Goal: Transaction & Acquisition: Purchase product/service

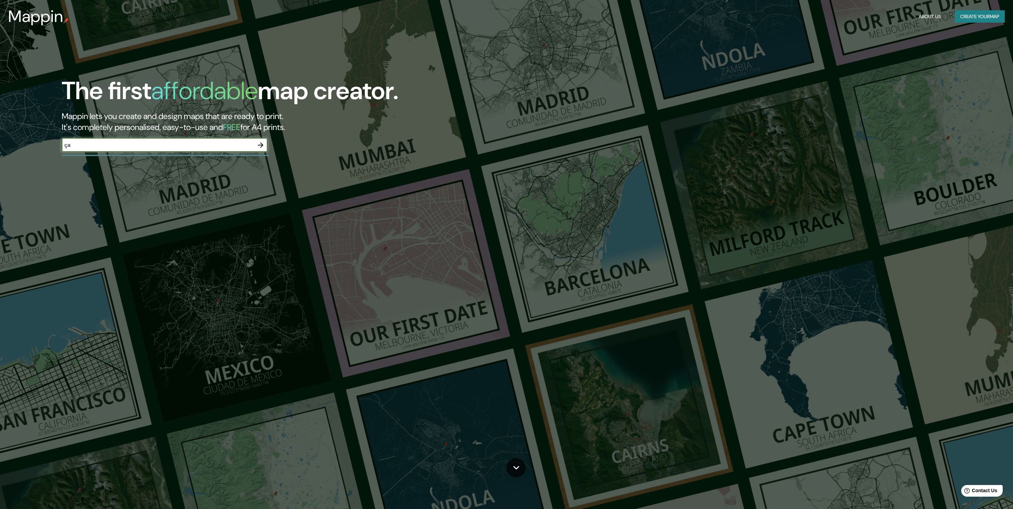
type input "ç"
type input "[GEOGRAPHIC_DATA], [GEOGRAPHIC_DATA]"
click at [261, 145] on icon "button" at bounding box center [261, 145] width 8 height 8
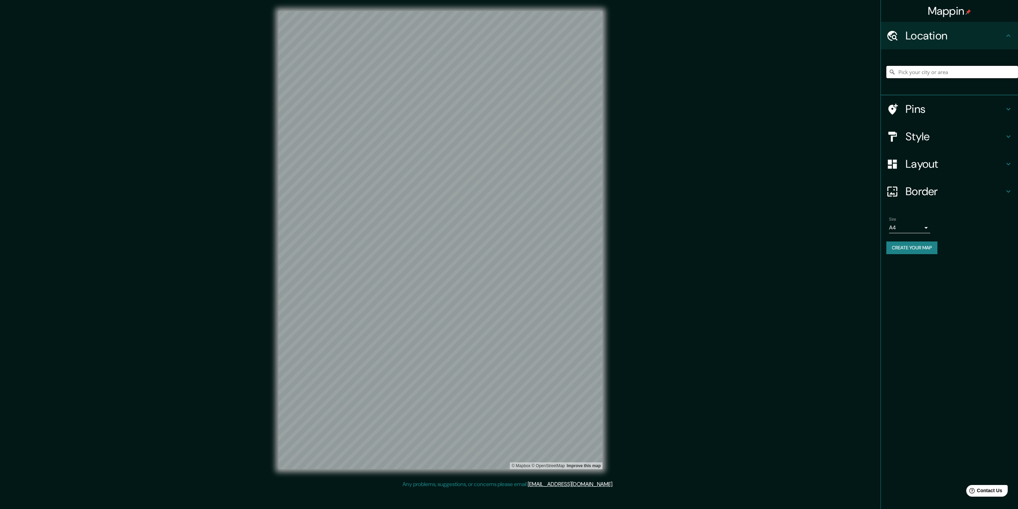
click at [913, 73] on input "Pick your city or area" at bounding box center [953, 72] width 132 height 12
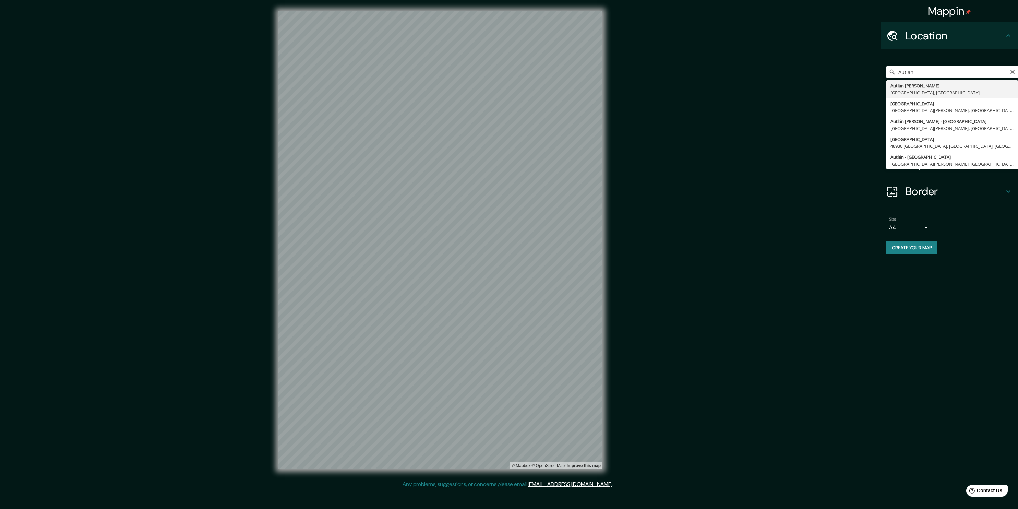
type input "[GEOGRAPHIC_DATA][PERSON_NAME], [GEOGRAPHIC_DATA], [GEOGRAPHIC_DATA]"
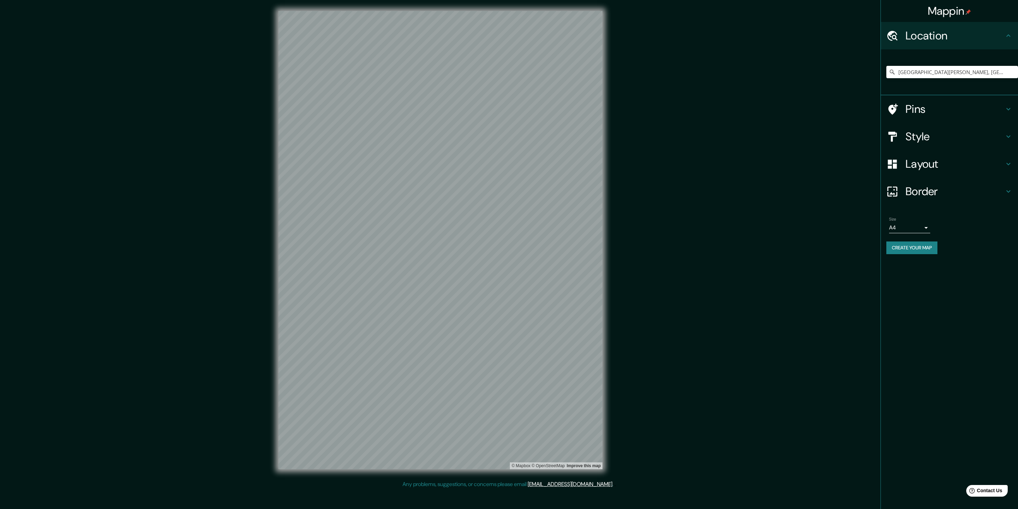
click at [931, 162] on h4 "Layout" at bounding box center [955, 164] width 99 height 14
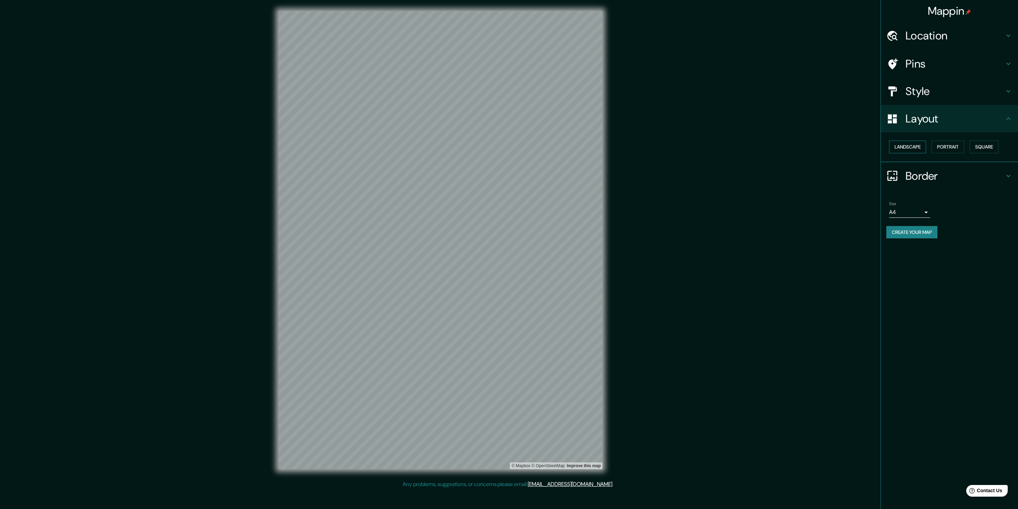
click at [917, 146] on button "Landscape" at bounding box center [907, 147] width 37 height 13
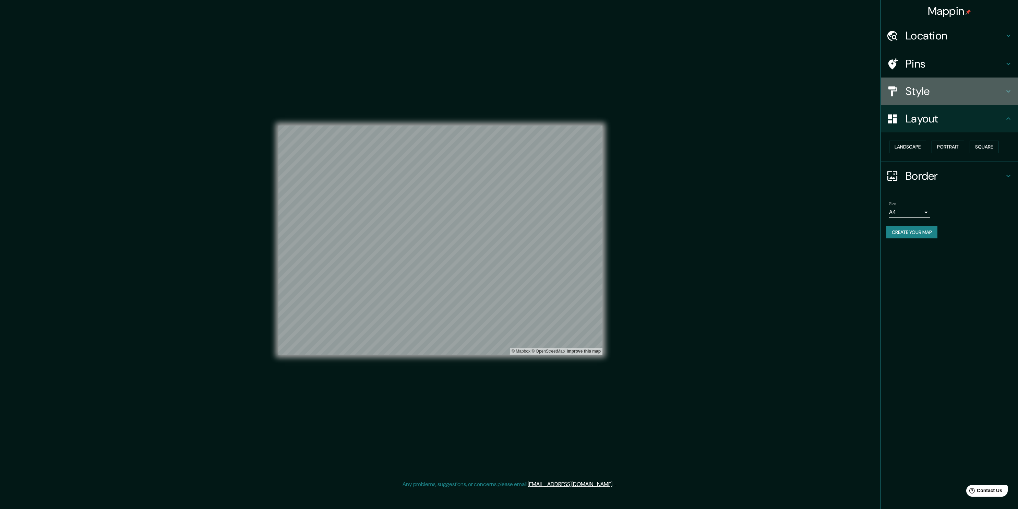
click at [1005, 93] on icon at bounding box center [1009, 91] width 8 height 8
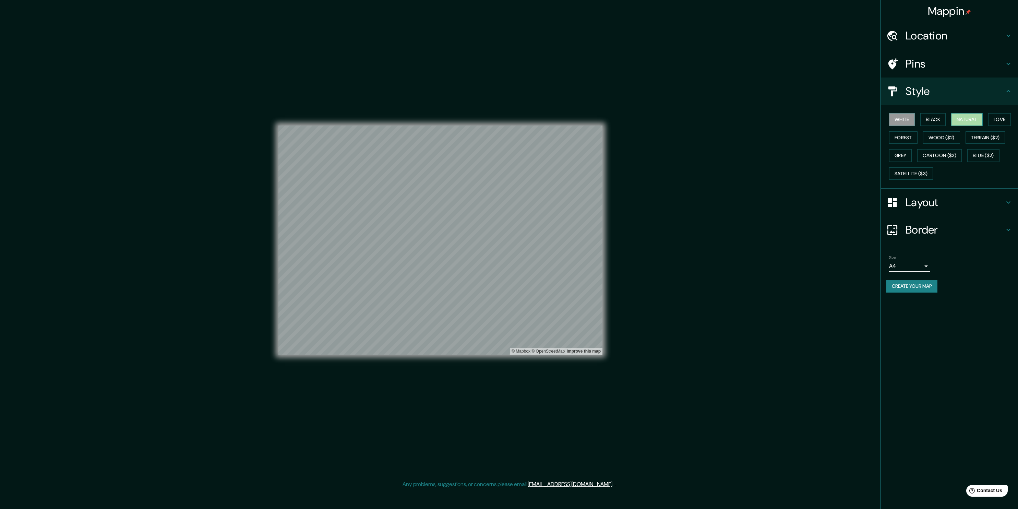
click at [976, 118] on button "Natural" at bounding box center [967, 119] width 32 height 13
click at [1009, 117] on button "Love" at bounding box center [999, 119] width 23 height 13
click at [980, 134] on button "Terrain ($2)" at bounding box center [986, 137] width 40 height 13
click at [975, 117] on button "Natural" at bounding box center [967, 119] width 32 height 13
click at [902, 153] on button "Grey" at bounding box center [900, 155] width 23 height 13
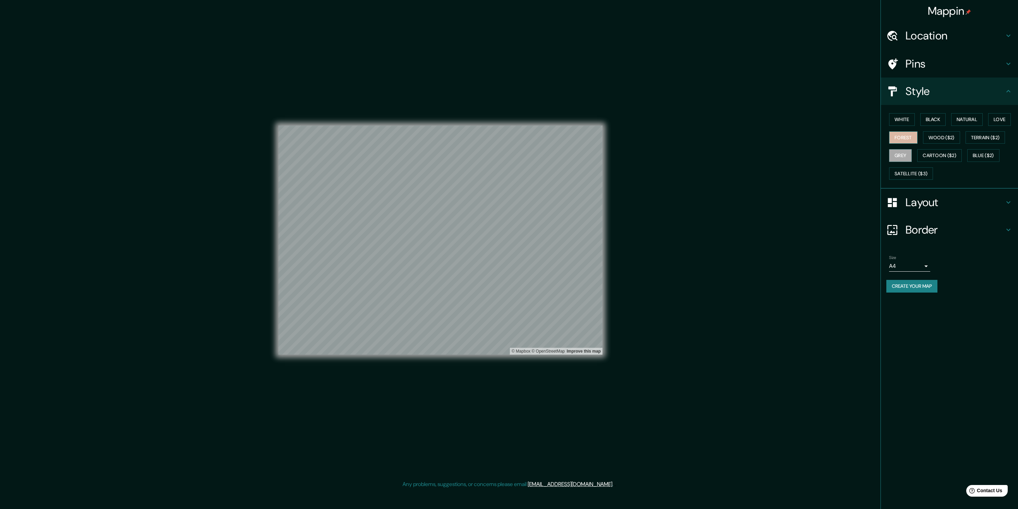
click at [904, 138] on button "Forest" at bounding box center [903, 137] width 28 height 13
click at [946, 135] on button "Wood ($2)" at bounding box center [941, 137] width 37 height 13
click at [995, 137] on button "Terrain ($2)" at bounding box center [986, 137] width 40 height 13
click at [991, 154] on button "Blue ($2)" at bounding box center [984, 155] width 32 height 13
click at [943, 150] on button "Cartoon ($2)" at bounding box center [939, 155] width 45 height 13
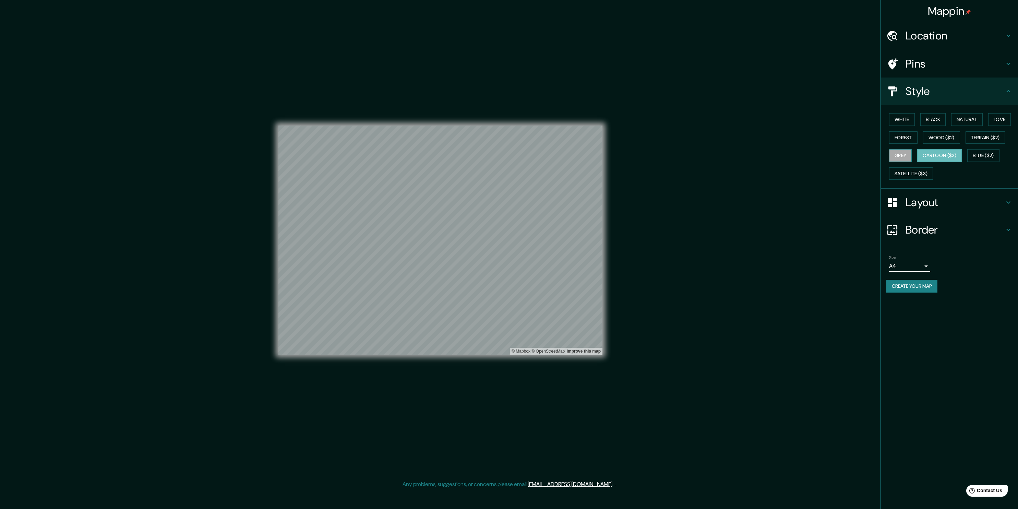
click at [905, 154] on button "Grey" at bounding box center [900, 155] width 23 height 13
click at [970, 120] on button "Natural" at bounding box center [967, 119] width 32 height 13
click at [926, 264] on body "Mappin Location [GEOGRAPHIC_DATA][PERSON_NAME], [GEOGRAPHIC_DATA], [GEOGRAPHIC_…" at bounding box center [509, 254] width 1018 height 509
click at [965, 263] on div at bounding box center [509, 254] width 1018 height 509
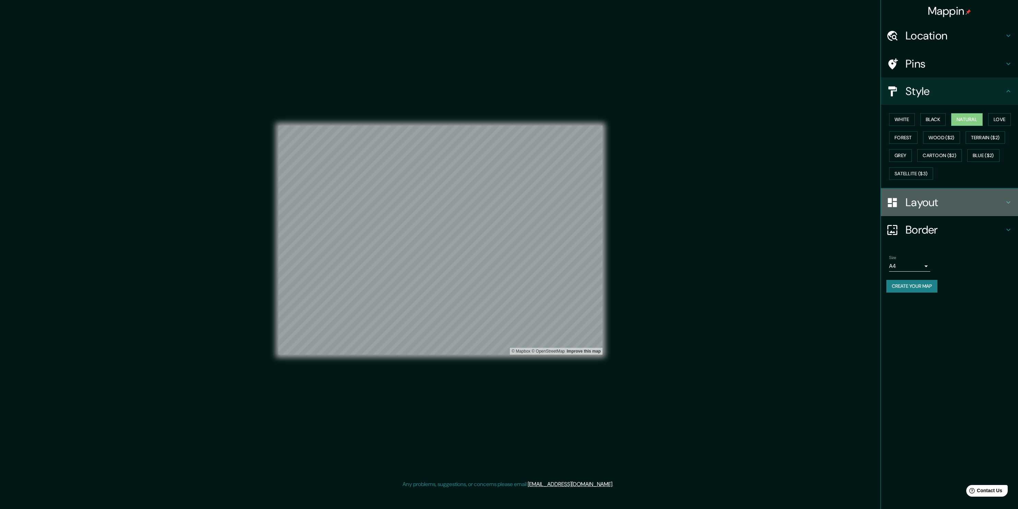
click at [1006, 201] on icon at bounding box center [1009, 202] width 8 height 8
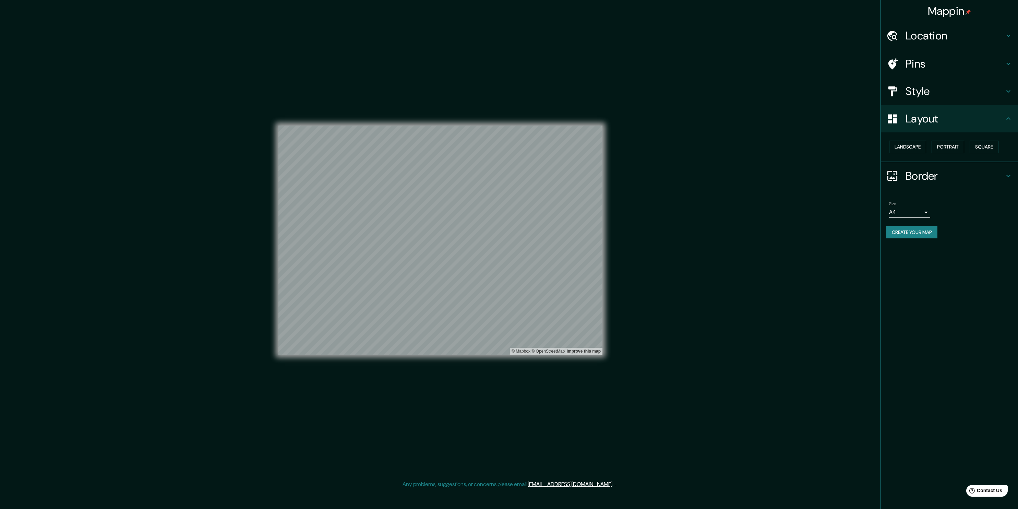
click at [964, 255] on div "Mappin Location [GEOGRAPHIC_DATA][PERSON_NAME], [GEOGRAPHIC_DATA], [GEOGRAPHIC_…" at bounding box center [950, 254] width 138 height 509
click at [912, 229] on button "Create your map" at bounding box center [912, 232] width 51 height 13
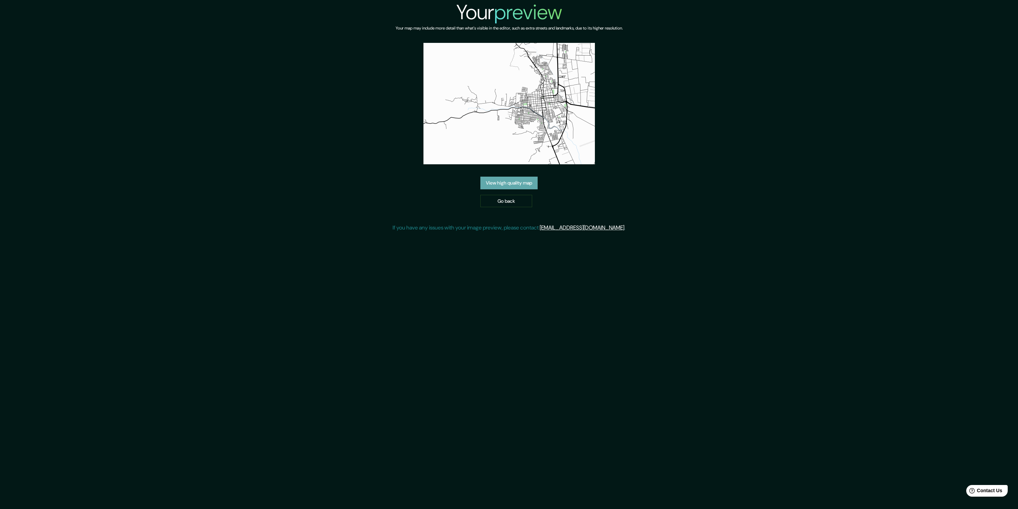
click at [513, 183] on link "View high quality map" at bounding box center [509, 183] width 57 height 13
